Goal: Find specific page/section: Find specific page/section

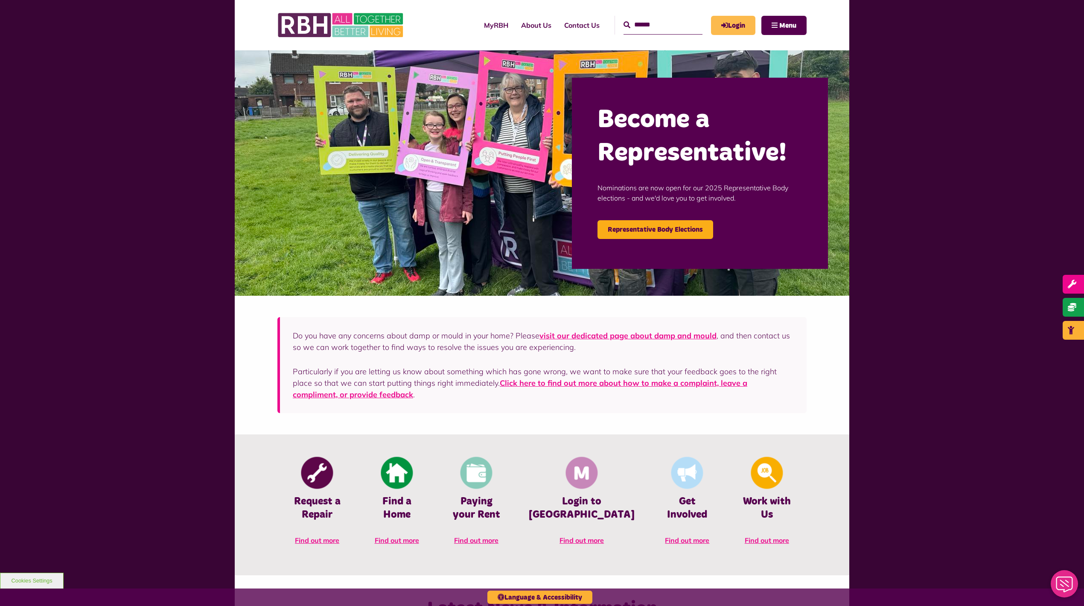
click at [735, 28] on link "Login" at bounding box center [733, 25] width 44 height 19
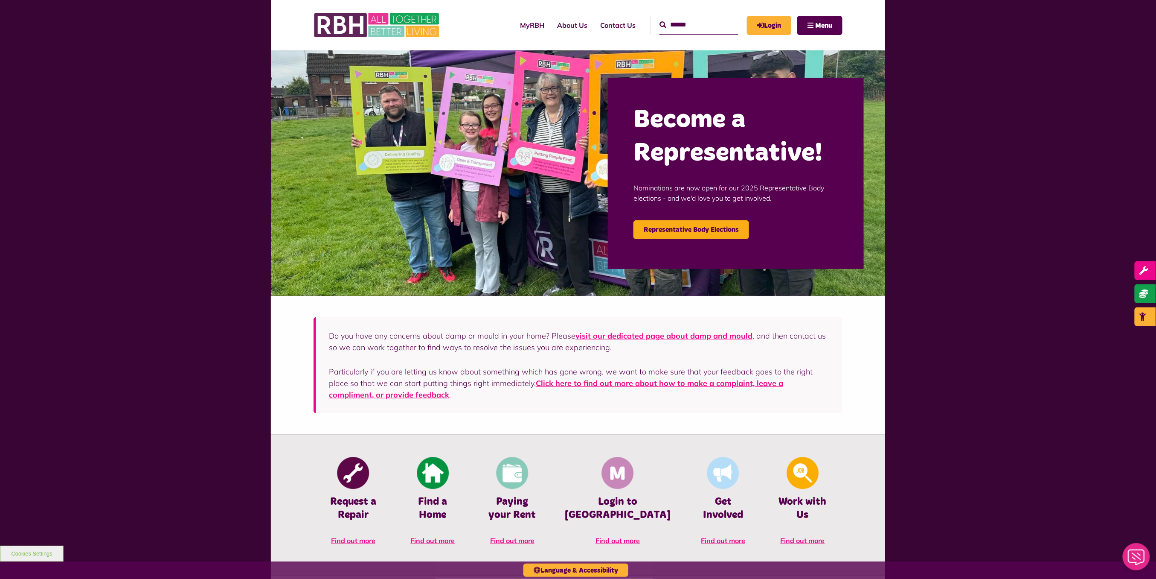
click at [177, 69] on div "Become a Representative! Nominations are now open for our 2025 Representative B…" at bounding box center [578, 480] width 1156 height 860
click at [764, 28] on link "Login" at bounding box center [769, 25] width 44 height 19
click at [685, 25] on input "text" at bounding box center [699, 25] width 79 height 18
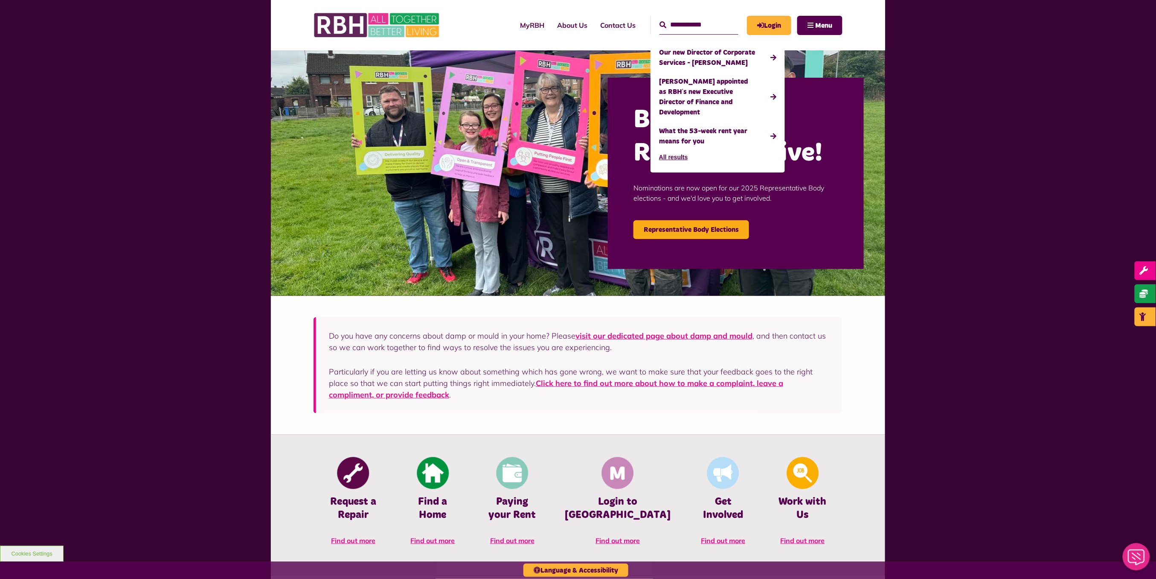
type input "**********"
click at [660, 20] on button "Search" at bounding box center [663, 25] width 7 height 10
